Goal: Task Accomplishment & Management: Complete application form

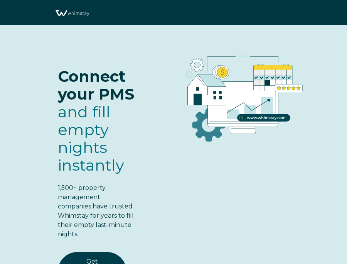
select select "US"
select select "Standard"
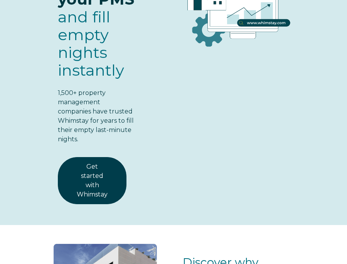
scroll to position [95, 0]
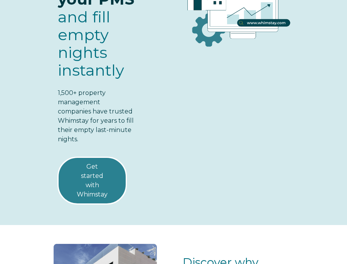
click at [111, 182] on link "Get started with Whimstay" at bounding box center [92, 180] width 69 height 47
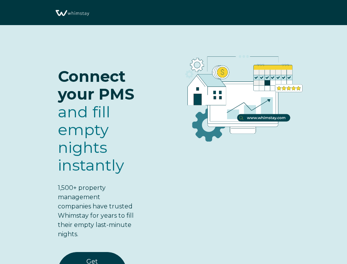
scroll to position [1006, 0]
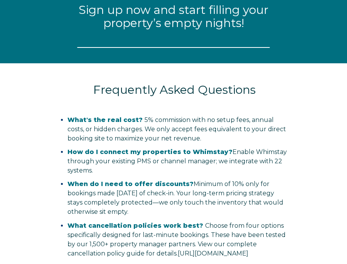
select select "US"
select select "Standard"
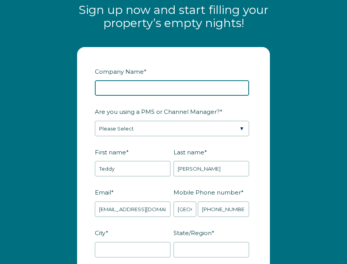
click at [176, 81] on input "Company Name *" at bounding box center [172, 87] width 154 height 15
paste input "Vanguard Elite Management"
type input "Vanguard Elite Management"
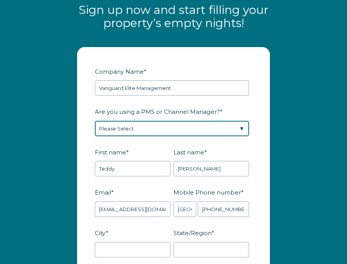
click at [196, 123] on select "Please Select Barefoot BookingPal Boost Brightside CiiRUS Escapia Guesty Hostaw…" at bounding box center [172, 128] width 154 height 15
select select "Hostfully"
click at [95, 121] on select "Please Select Barefoot BookingPal Boost Brightside CiiRUS Escapia Guesty Hostaw…" at bounding box center [172, 128] width 154 height 15
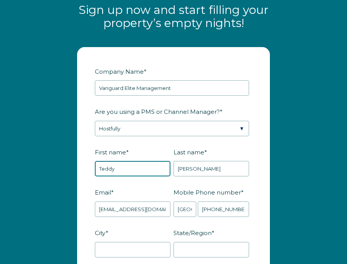
click at [144, 163] on input "Teddy" at bounding box center [133, 168] width 76 height 15
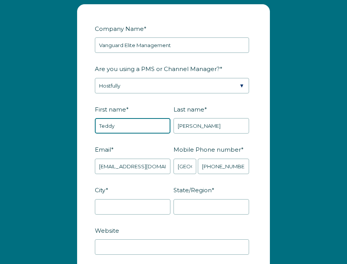
scroll to position [1048, 0]
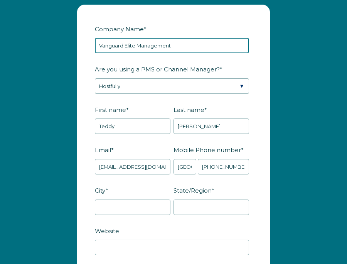
click at [185, 43] on input "Vanguard Elite Management" at bounding box center [172, 45] width 154 height 15
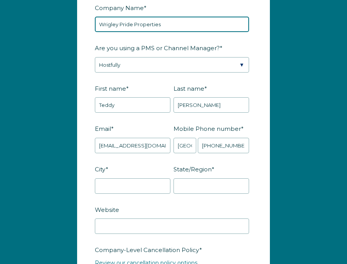
scroll to position [1093, 0]
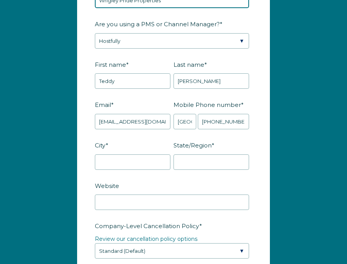
type input "Wrigley Pride Properties"
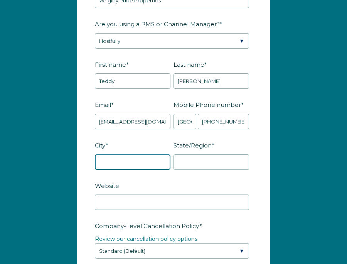
click at [143, 157] on input "City *" at bounding box center [133, 161] width 76 height 15
type input "Chicago"
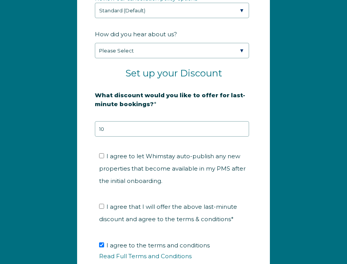
scroll to position [1374, 0]
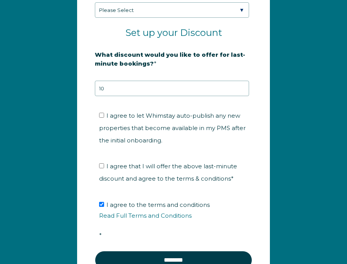
type input "IL"
click at [109, 119] on li "I agree to let Whimstay auto-publish any new properties that become available i…" at bounding box center [176, 127] width 154 height 37
click at [103, 113] on input "I agree to let Whimstay auto-publish any new properties that become available i…" at bounding box center [101, 115] width 5 height 5
checkbox input "true"
click at [102, 167] on li "I agree that I will offer the above last-minute discount and agree to the terms…" at bounding box center [176, 172] width 154 height 25
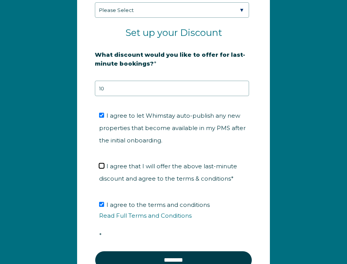
click at [102, 163] on input "I agree that I will offer the above last-minute discount and agree to the terms…" at bounding box center [101, 165] width 5 height 5
checkbox input "true"
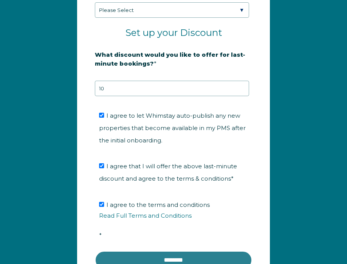
click at [143, 251] on input "********" at bounding box center [173, 260] width 157 height 19
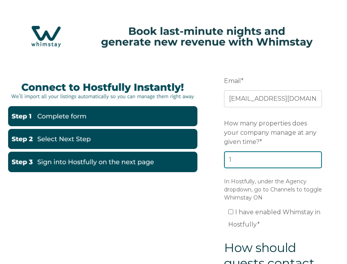
click at [314, 156] on input "1" at bounding box center [273, 159] width 98 height 17
click at [314, 156] on input "2" at bounding box center [273, 159] width 98 height 17
type input "3"
click at [314, 156] on input "3" at bounding box center [273, 159] width 98 height 17
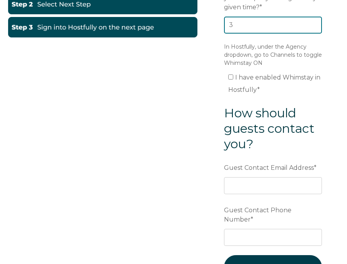
scroll to position [149, 0]
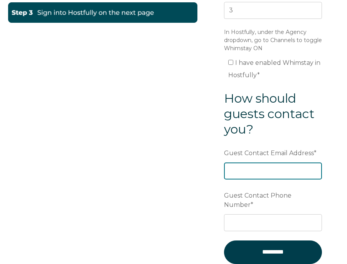
click at [303, 168] on input "Guest Contact Email Address *" at bounding box center [273, 170] width 98 height 17
type input "amy@thelocalstandard.com"
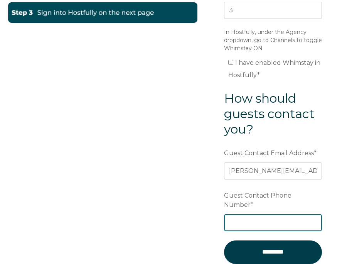
click at [285, 214] on input "Guest Contact Phone Number *" at bounding box center [273, 222] width 98 height 17
type input "7792079204"
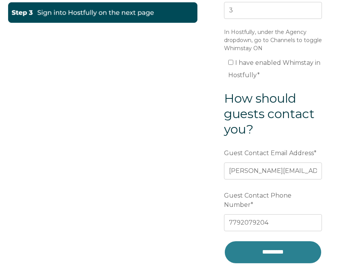
click at [281, 241] on input "*********" at bounding box center [273, 251] width 98 height 23
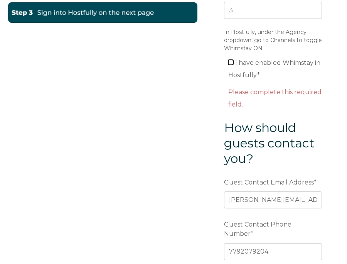
click at [230, 61] on input "I have enabled Whimstay in Hostfully *" at bounding box center [230, 62] width 5 height 5
checkbox input "true"
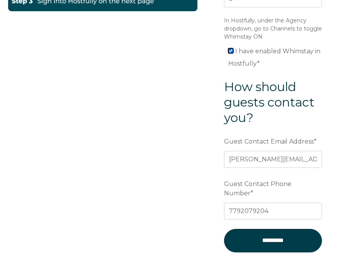
scroll to position [165, 0]
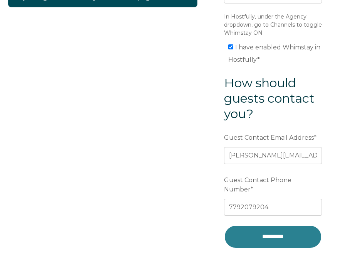
click at [268, 230] on input "*********" at bounding box center [273, 236] width 98 height 23
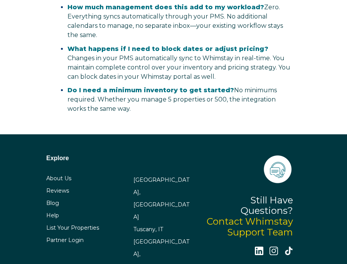
select select "US"
select select "Standard"
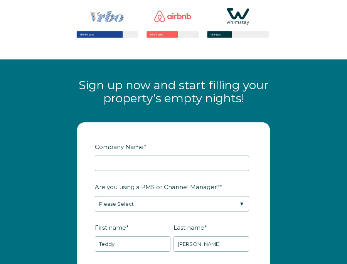
scroll to position [911, 0]
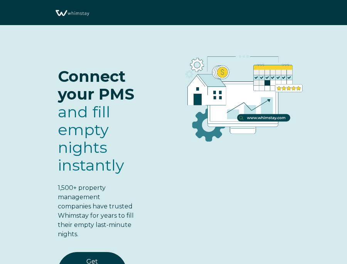
select select "US"
select select "Standard"
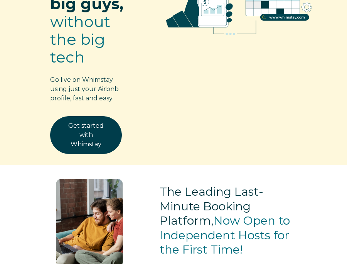
select select "US"
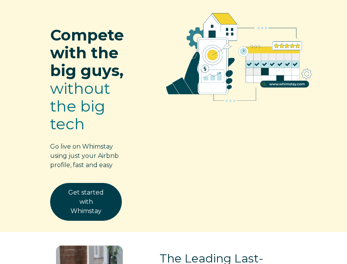
scroll to position [45, 0]
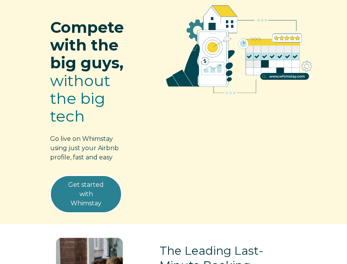
click at [116, 189] on link "Get started with Whimstay" at bounding box center [86, 194] width 72 height 38
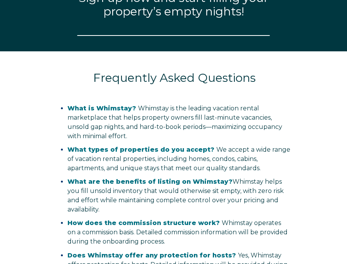
scroll to position [1012, 0]
select select "US"
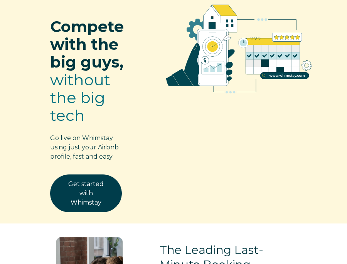
scroll to position [0, 0]
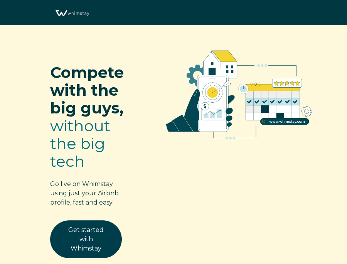
click at [75, 12] on img at bounding box center [72, 13] width 36 height 19
select select "US"
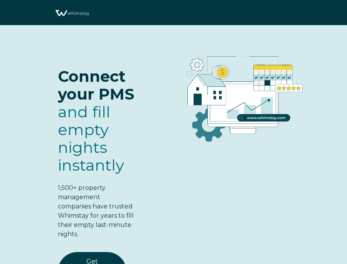
select select "US"
select select "Standard"
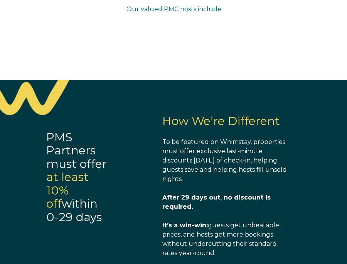
scroll to position [594, 0]
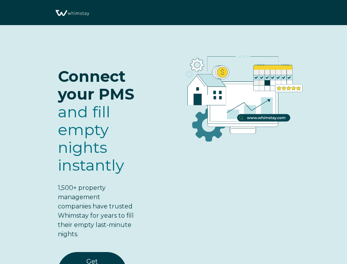
select select "US"
select select "Standard"
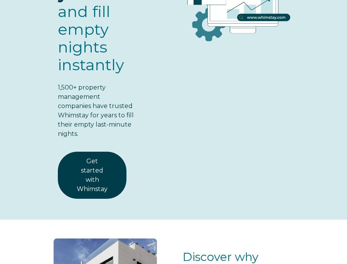
scroll to position [148, 0]
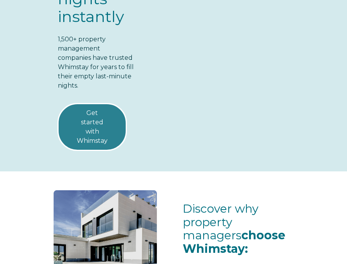
click at [118, 134] on link "Get started with Whimstay" at bounding box center [92, 126] width 69 height 47
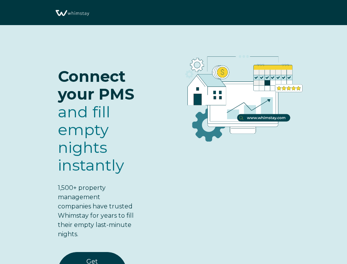
scroll to position [1006, 0]
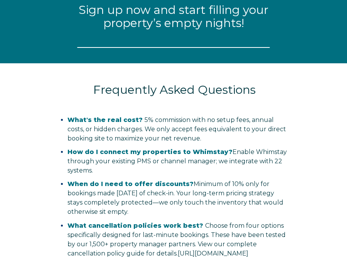
select select "US"
select select "Standard"
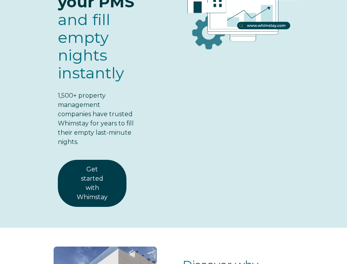
scroll to position [0, 0]
